Goal: Task Accomplishment & Management: Manage account settings

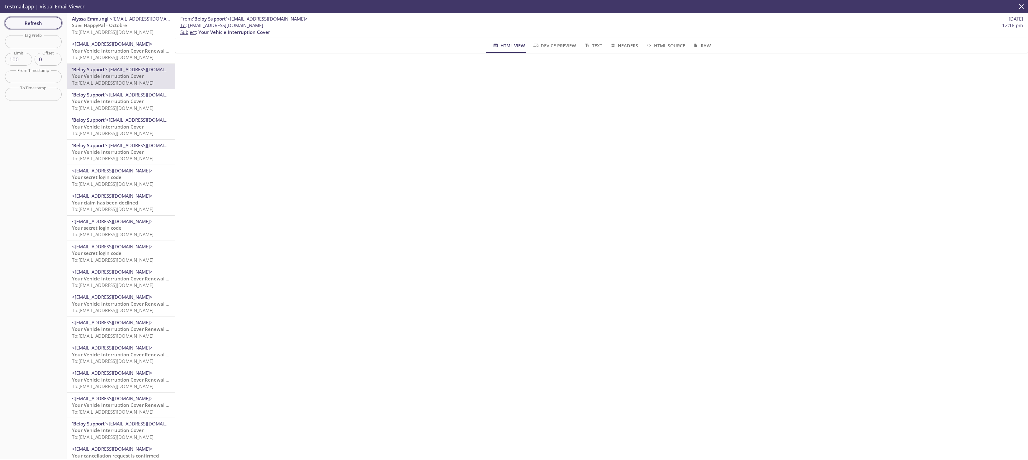
scroll to position [313, 0]
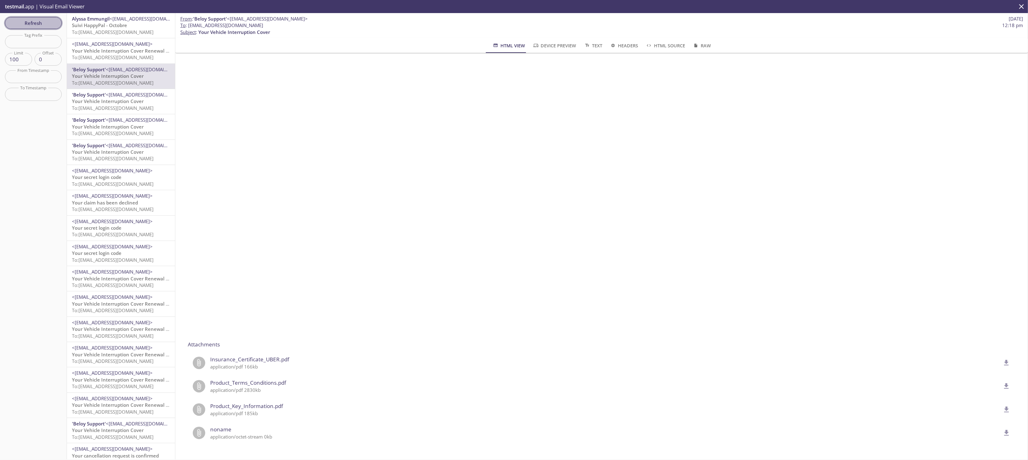
click at [29, 22] on span "Refresh" at bounding box center [33, 23] width 47 height 8
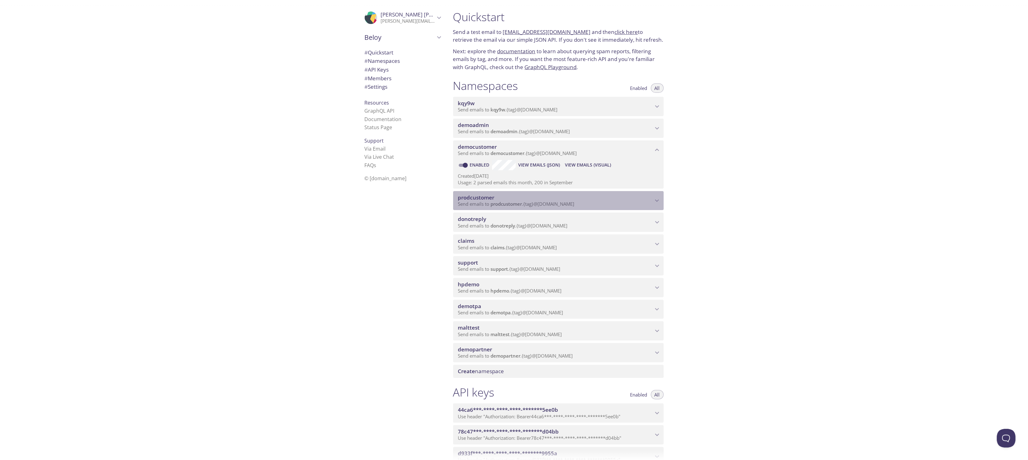
click at [486, 200] on span "prodcustomer" at bounding box center [476, 197] width 36 height 7
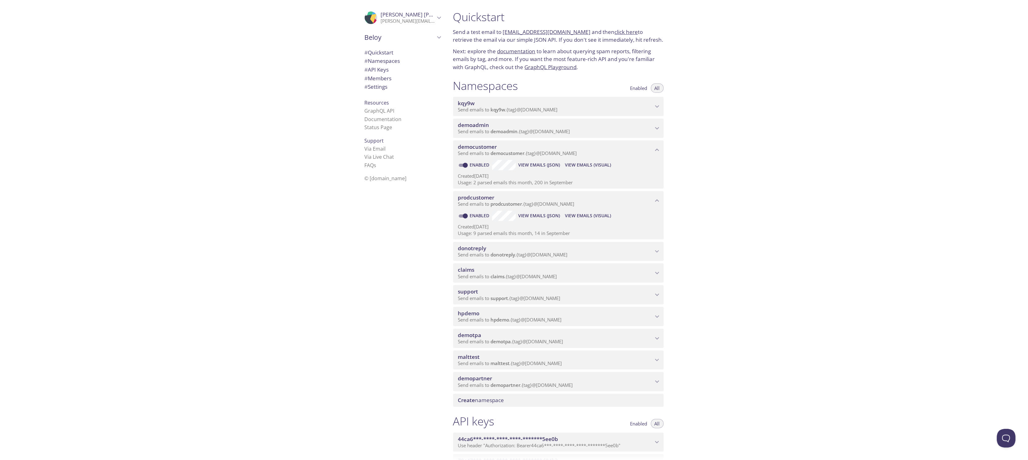
click at [591, 218] on span "View Emails (Visual)" at bounding box center [588, 215] width 46 height 7
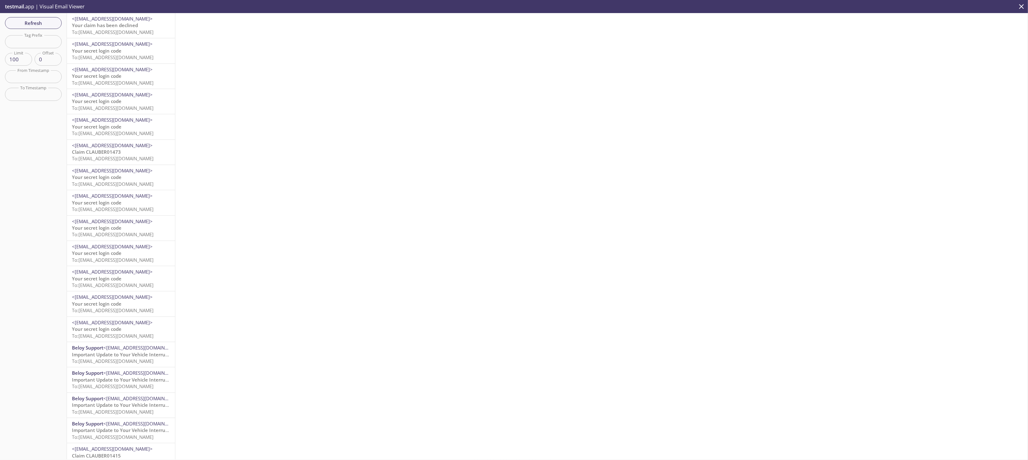
click at [102, 49] on span "Your secret login code" at bounding box center [96, 51] width 49 height 6
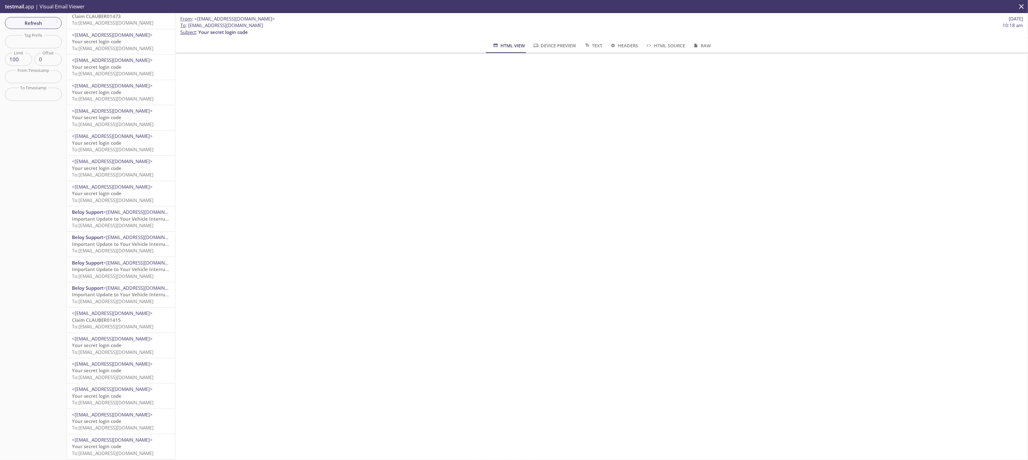
scroll to position [141, 0]
click at [128, 216] on span "Important Update to Your Vehicle Interruption Cover (VIC) Policy" at bounding box center [144, 219] width 145 height 6
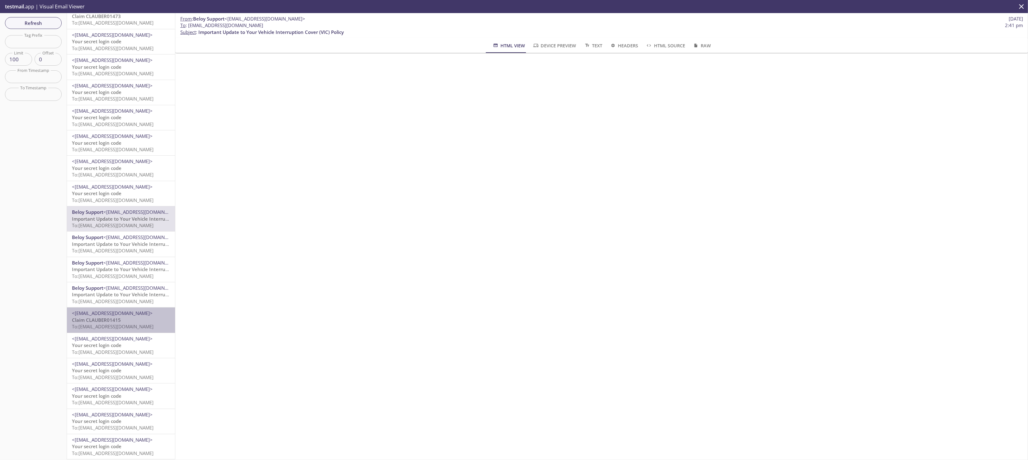
click at [125, 323] on span "To: [EMAIL_ADDRESS][DOMAIN_NAME]" at bounding box center [113, 326] width 82 height 6
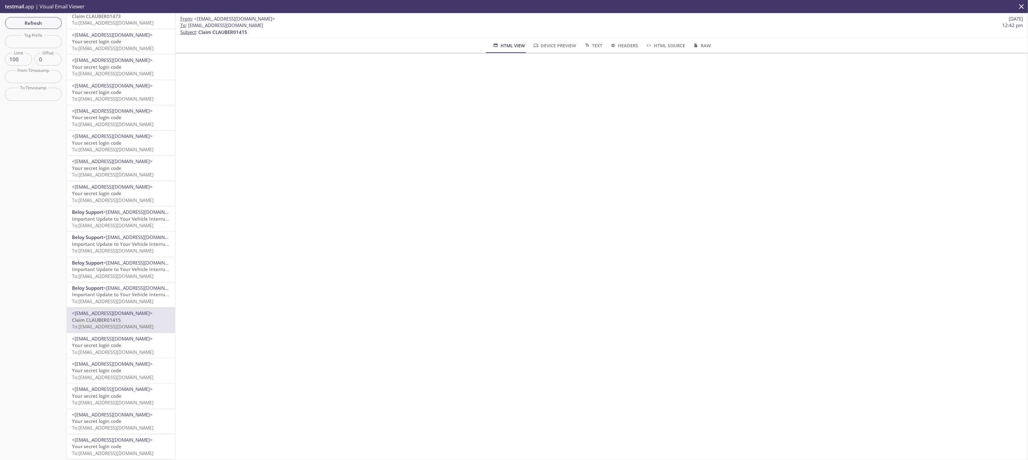
click at [116, 260] on span "<[EMAIL_ADDRESS][DOMAIN_NAME]>" at bounding box center [143, 263] width 81 height 6
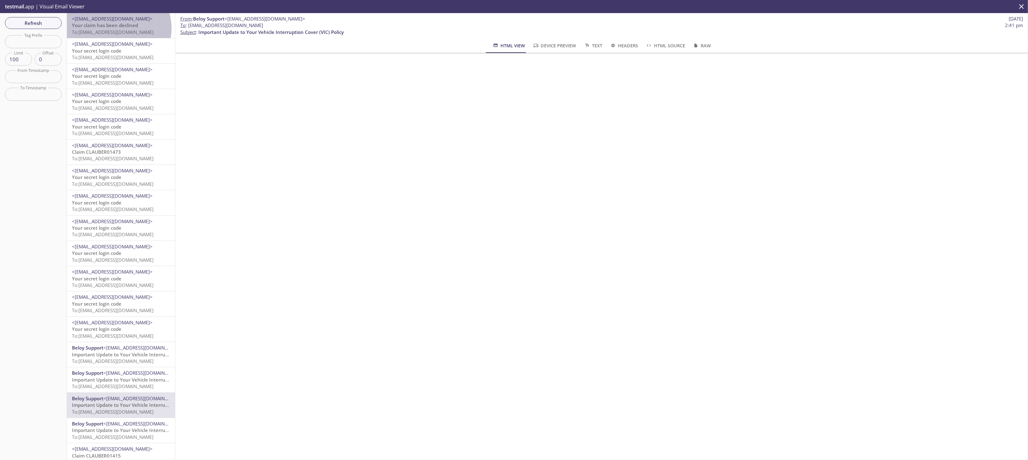
click at [115, 28] on span "Your claim has been declined To: [EMAIL_ADDRESS][DOMAIN_NAME]" at bounding box center [113, 28] width 82 height 13
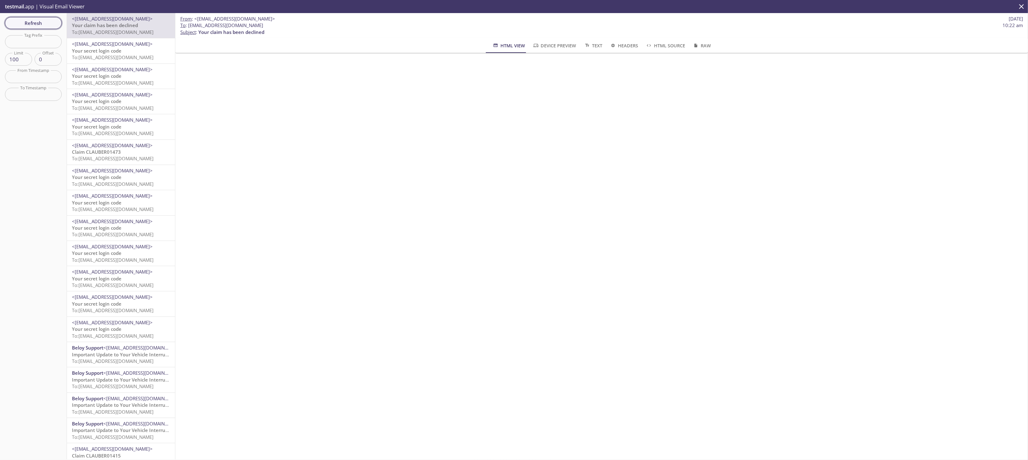
click at [38, 22] on span "Refresh" at bounding box center [33, 23] width 47 height 8
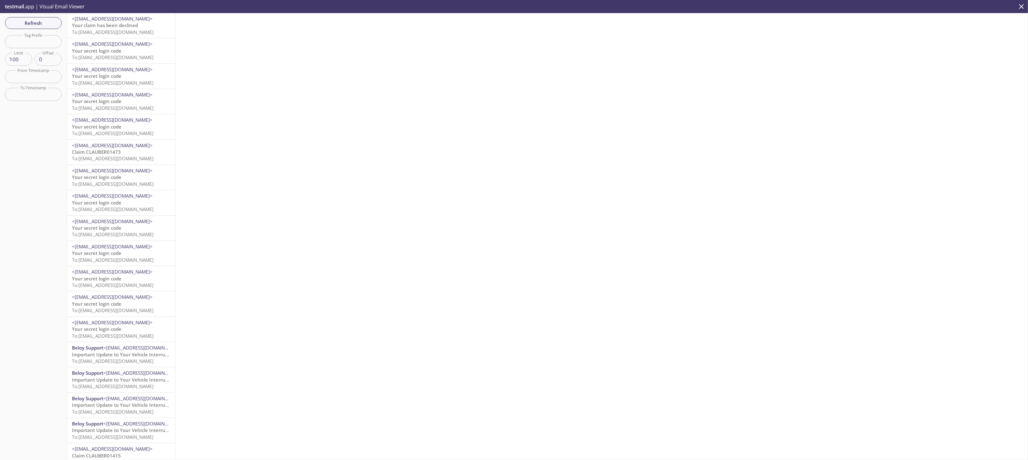
click at [34, 29] on div "Refresh Filters Tag Prefix Tag Prefix Limit 100 Limit Offset 0 Offset From Time…" at bounding box center [33, 236] width 67 height 446
click at [35, 26] on span "Refresh" at bounding box center [33, 23] width 47 height 8
click at [36, 26] on span "Refresh" at bounding box center [33, 23] width 47 height 8
click at [35, 25] on span "Refresh" at bounding box center [33, 23] width 47 height 8
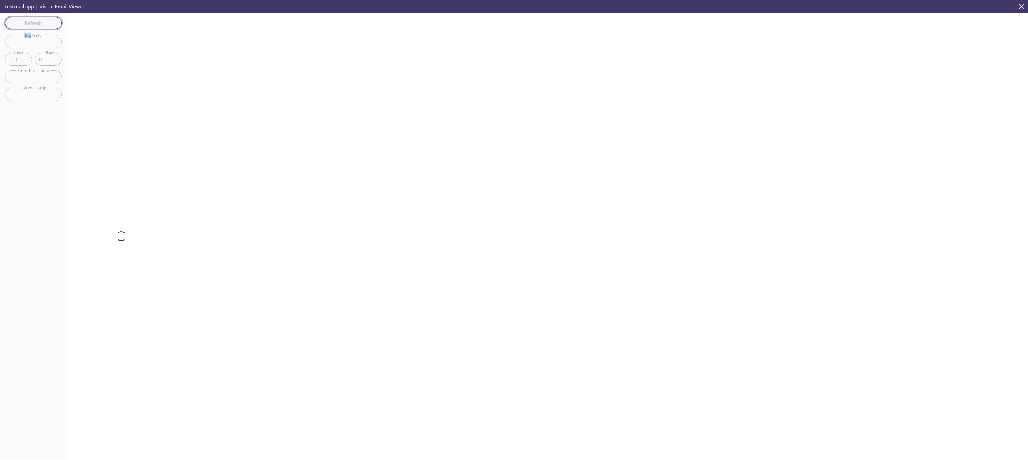
click at [35, 25] on div "Refresh Filters Tag Prefix Tag Prefix Limit 100 Limit Offset 0 Offset From Time…" at bounding box center [33, 236] width 67 height 446
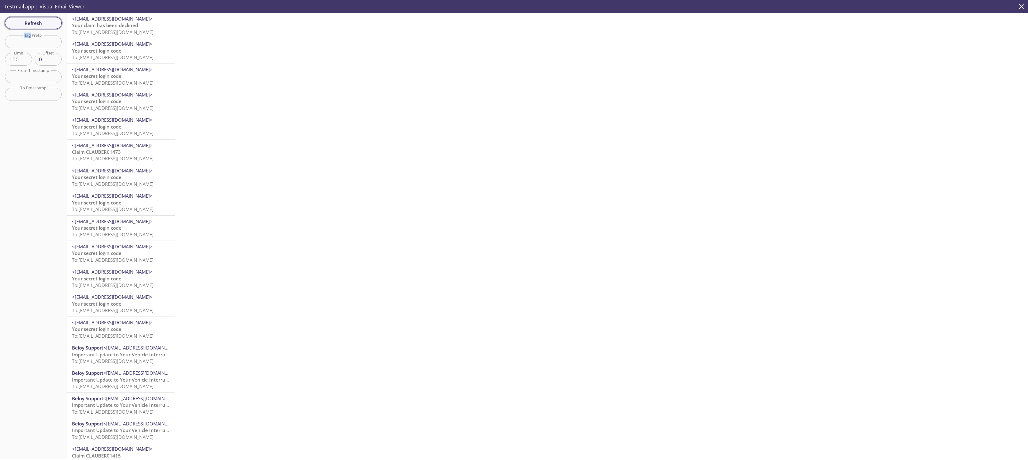
click at [35, 25] on span "Refresh" at bounding box center [33, 23] width 47 height 8
click at [102, 29] on span "To: [EMAIL_ADDRESS][DOMAIN_NAME]" at bounding box center [113, 32] width 82 height 6
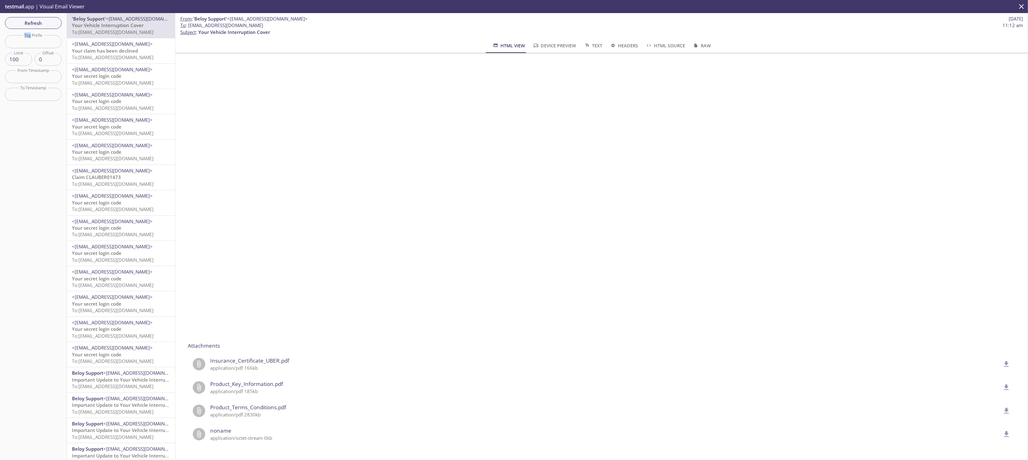
scroll to position [313, 0]
click at [1002, 406] on icon "delete" at bounding box center [1006, 410] width 8 height 8
click at [1002, 359] on icon "delete" at bounding box center [1006, 363] width 8 height 8
